Goal: Information Seeking & Learning: Find specific fact

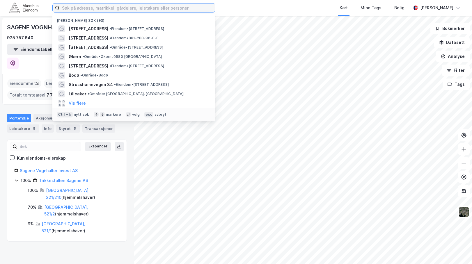
click at [115, 11] on input at bounding box center [137, 7] width 155 height 9
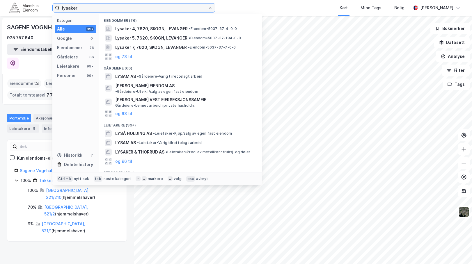
type input "lysaker"
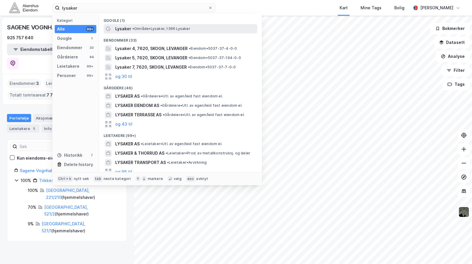
click at [134, 28] on span "•" at bounding box center [133, 28] width 2 height 4
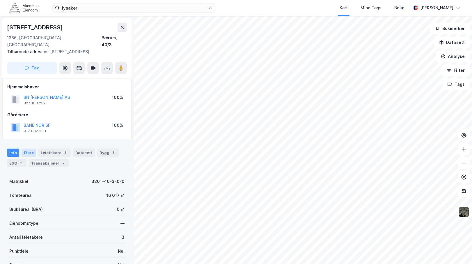
click at [30, 152] on div "Eiere" at bounding box center [29, 153] width 15 height 8
